Goal: Task Accomplishment & Management: Manage account settings

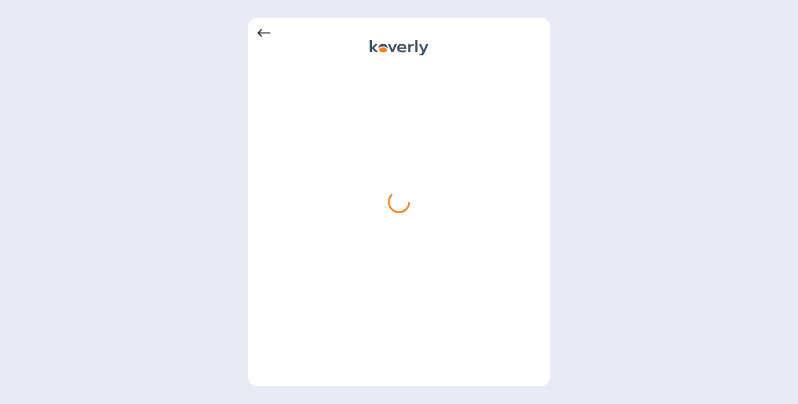
click at [484, 155] on div at bounding box center [399, 221] width 284 height 311
click at [421, 170] on div at bounding box center [399, 221] width 284 height 311
click at [352, 117] on div at bounding box center [399, 221] width 284 height 311
click at [373, 114] on div at bounding box center [399, 221] width 284 height 311
